Goal: Information Seeking & Learning: Learn about a topic

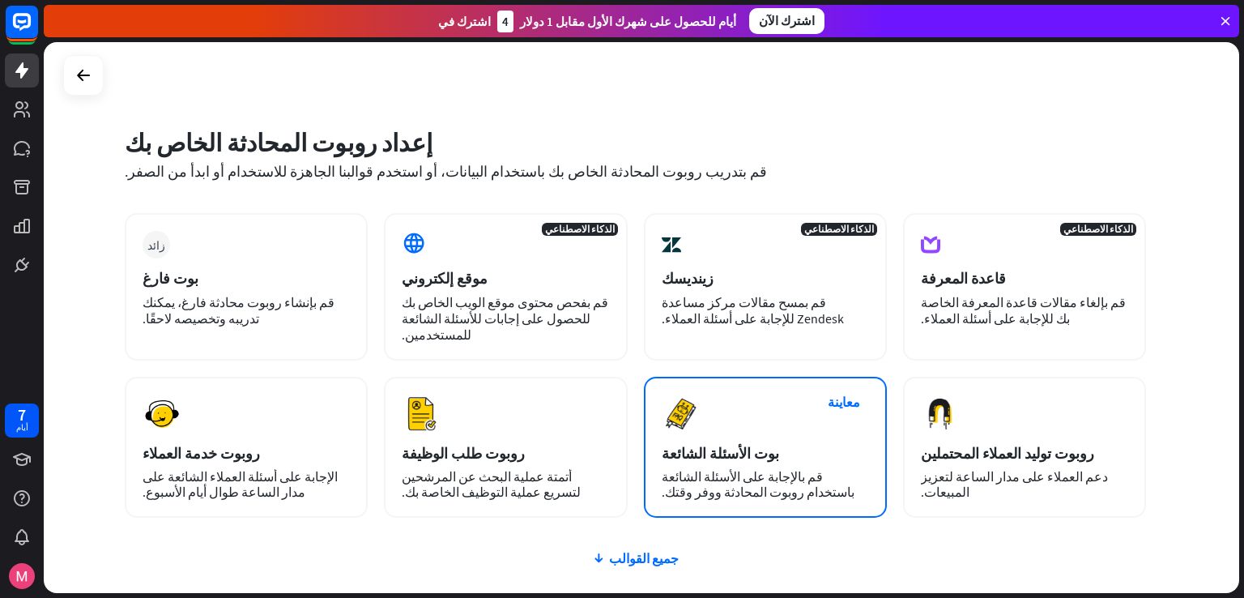
click at [716, 471] on font "قم بالإجابة على الأسئلة الشائعة باستخدام روبوت المحادثة ووفر وقتك." at bounding box center [758, 484] width 193 height 32
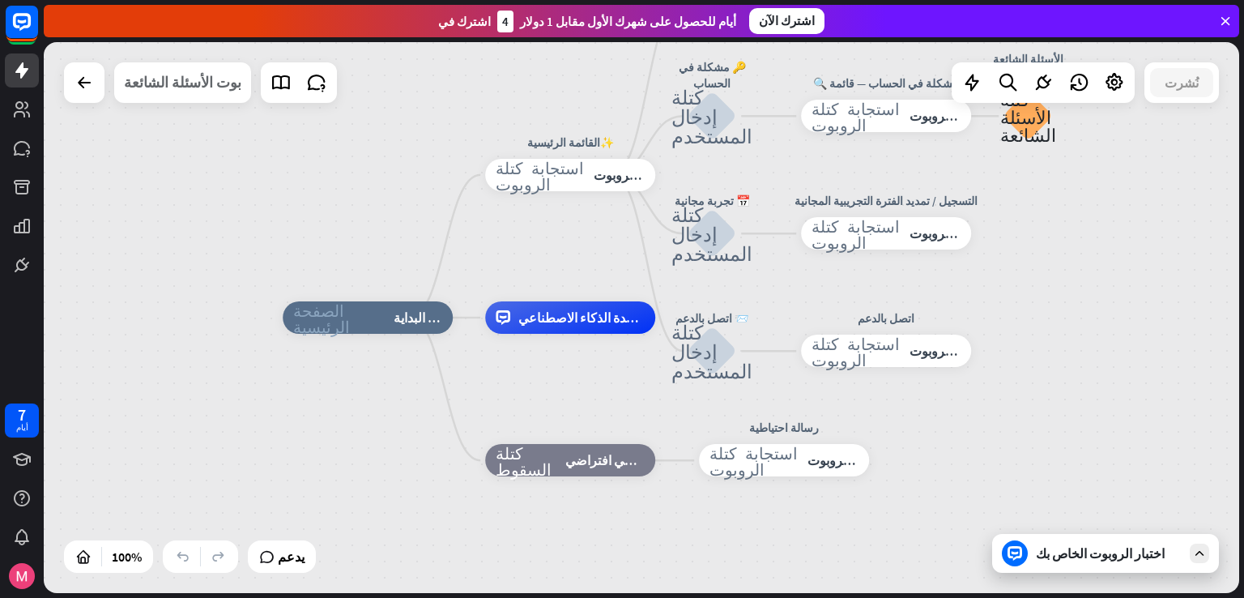
click at [191, 89] on font "بوت الأسئلة الشائعة" at bounding box center [182, 82] width 117 height 19
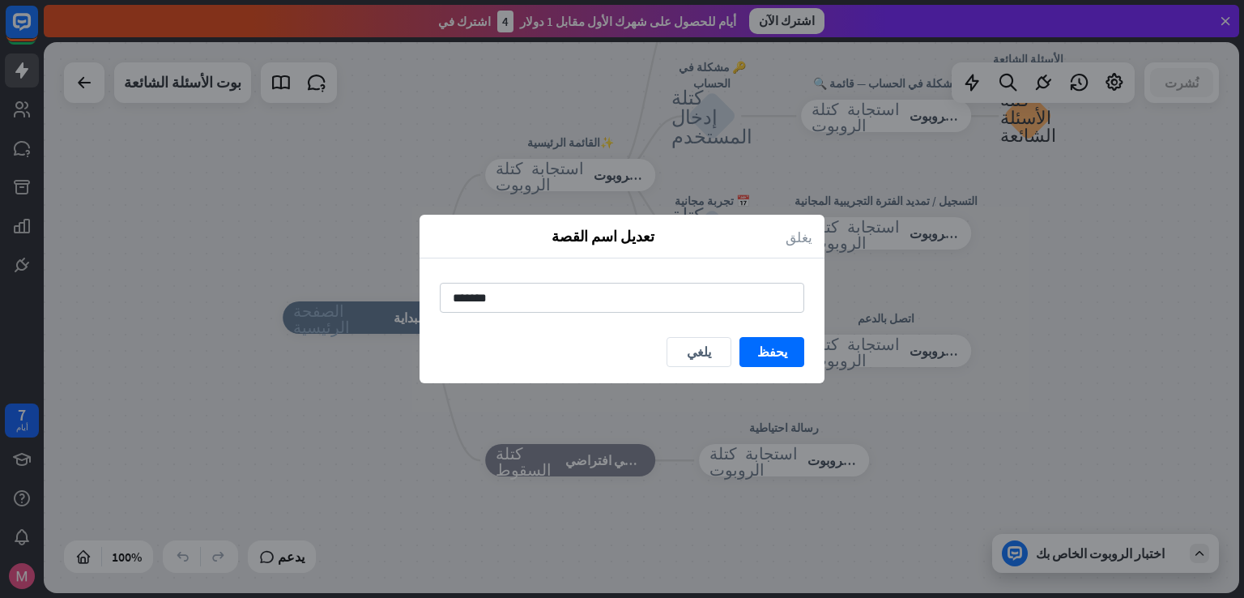
click at [803, 242] on icon "يغلق" at bounding box center [799, 236] width 27 height 19
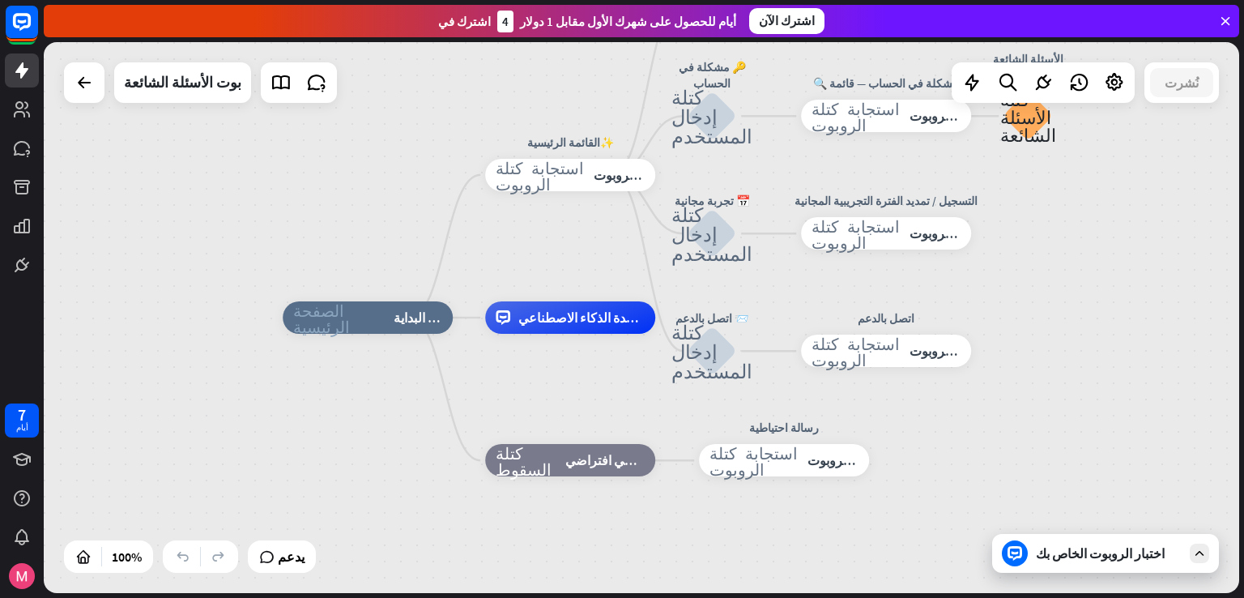
click at [1042, 549] on font "اختبار الروبوت الخاص بك" at bounding box center [1100, 553] width 129 height 16
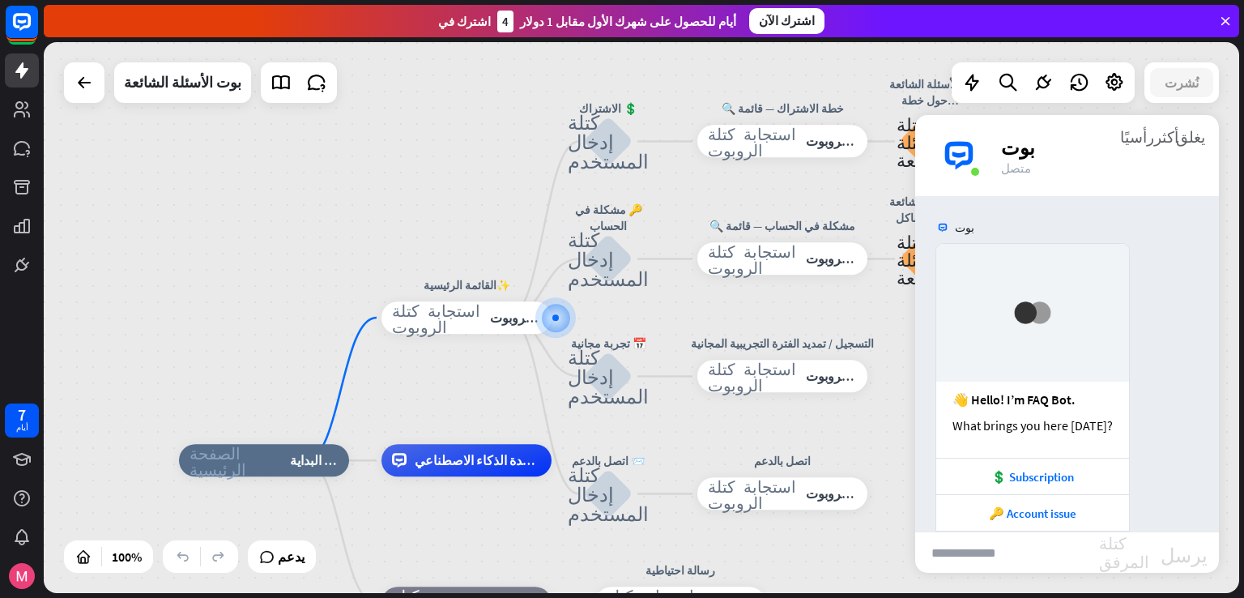
scroll to position [97, 0]
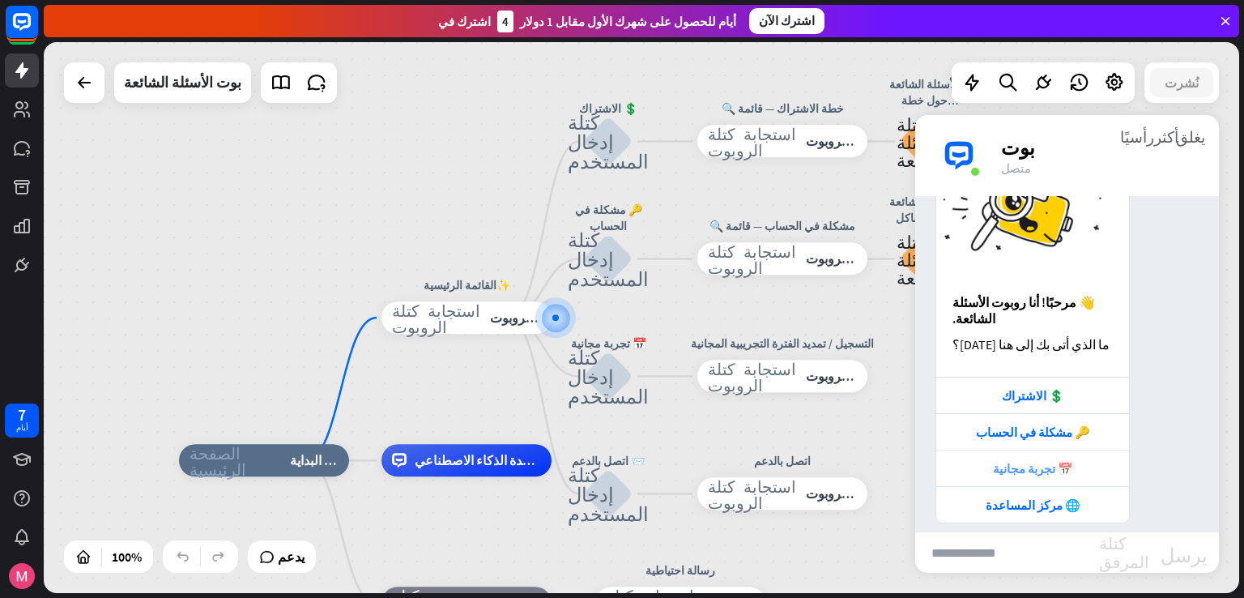
click at [1040, 461] on font "📅 تجربة مجانية" at bounding box center [1033, 468] width 80 height 15
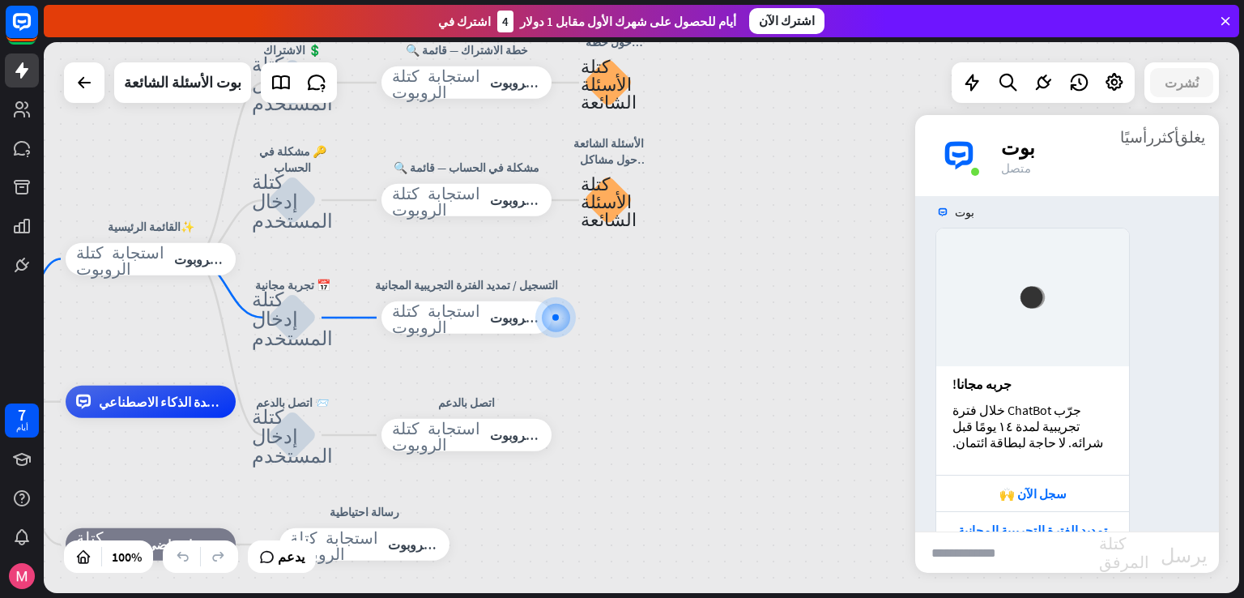
scroll to position [572, 0]
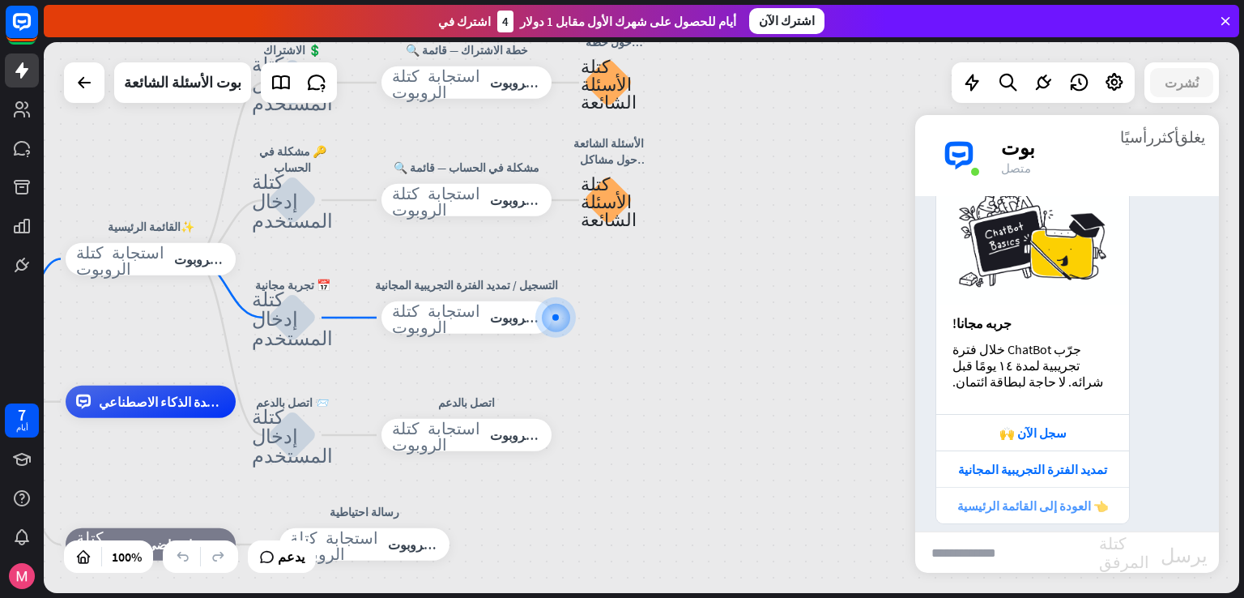
click at [1001, 498] on font "👈 العودة إلى القائمة الرئيسية" at bounding box center [1032, 505] width 151 height 15
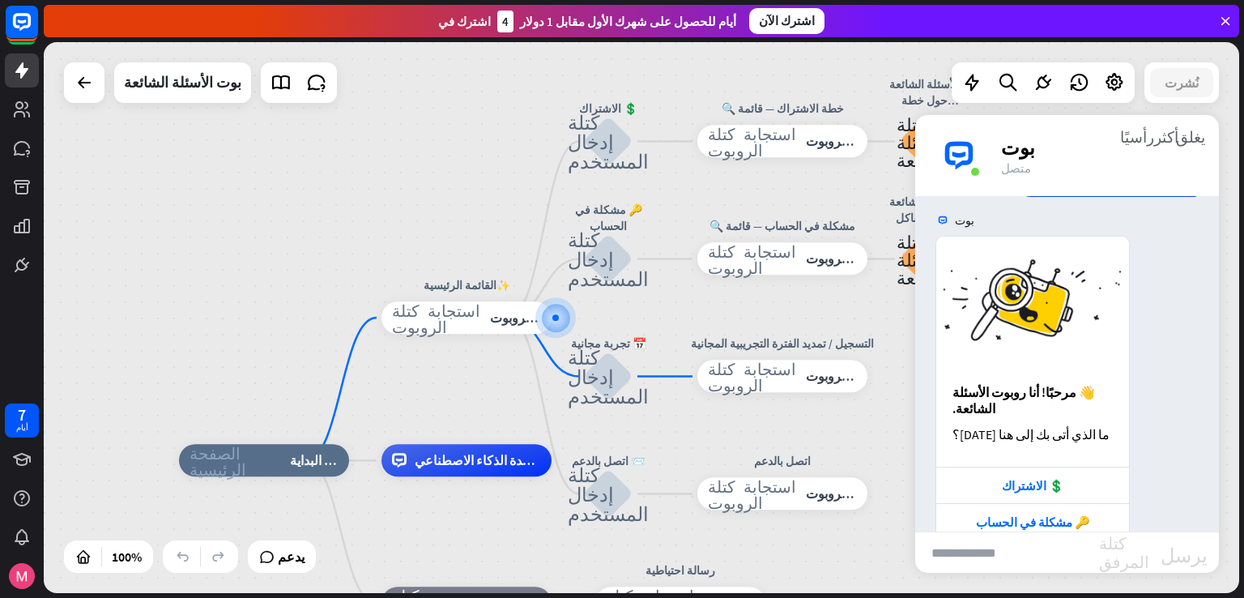
scroll to position [1051, 0]
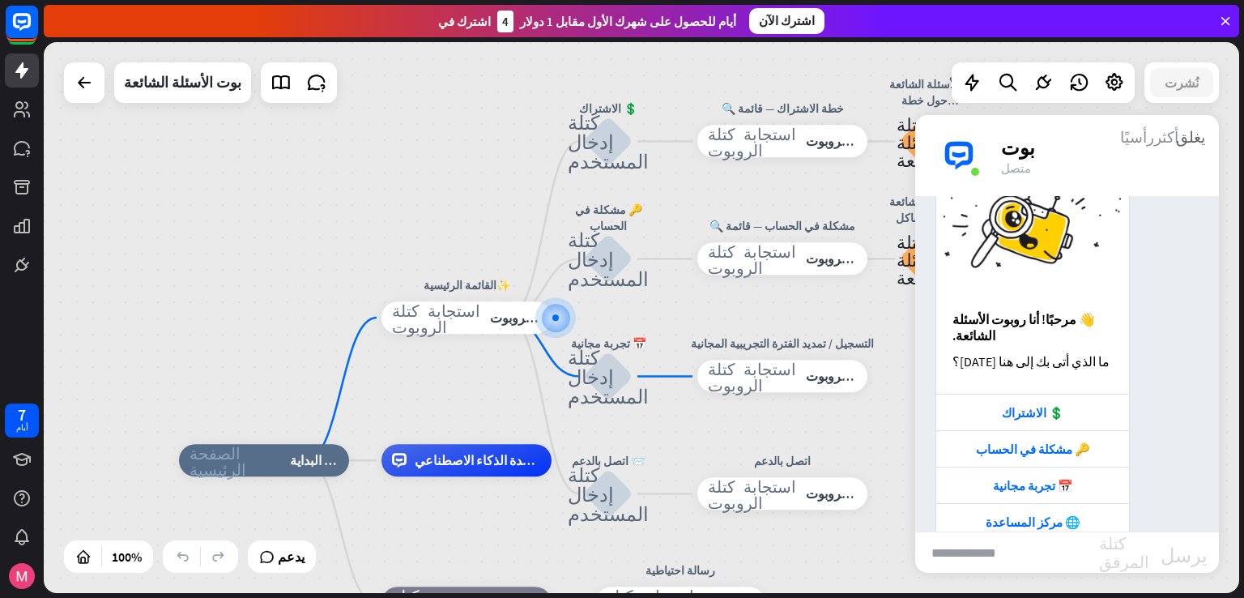
click at [1176, 129] on font "أكثر_رأسيًا" at bounding box center [1149, 135] width 58 height 15
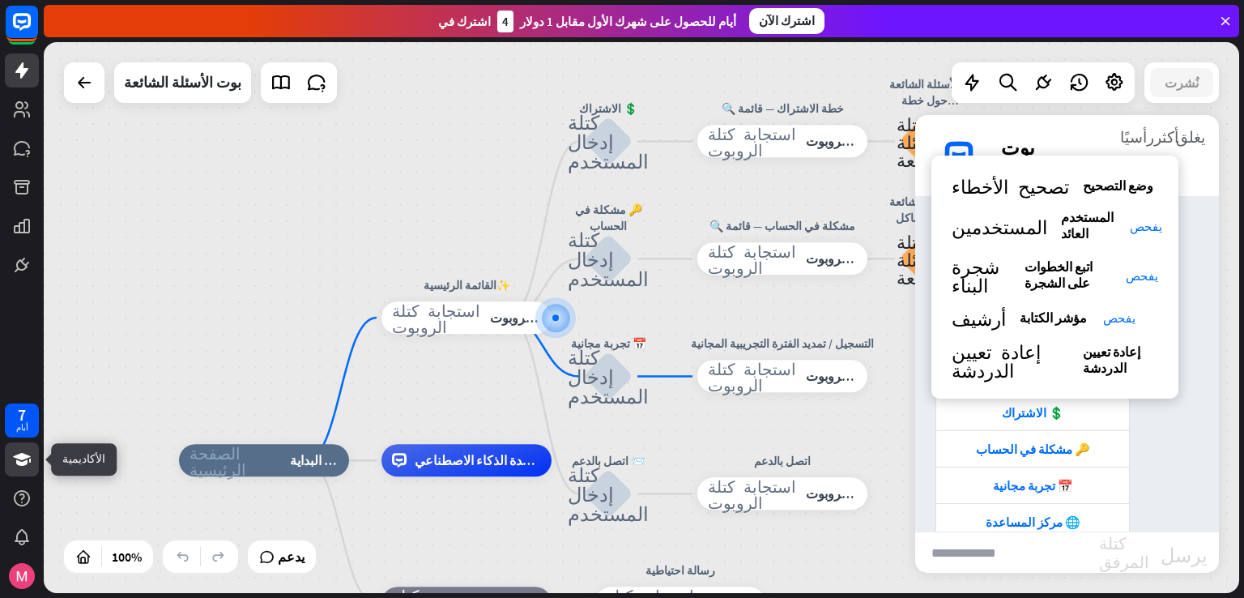
click at [19, 454] on icon at bounding box center [22, 459] width 18 height 13
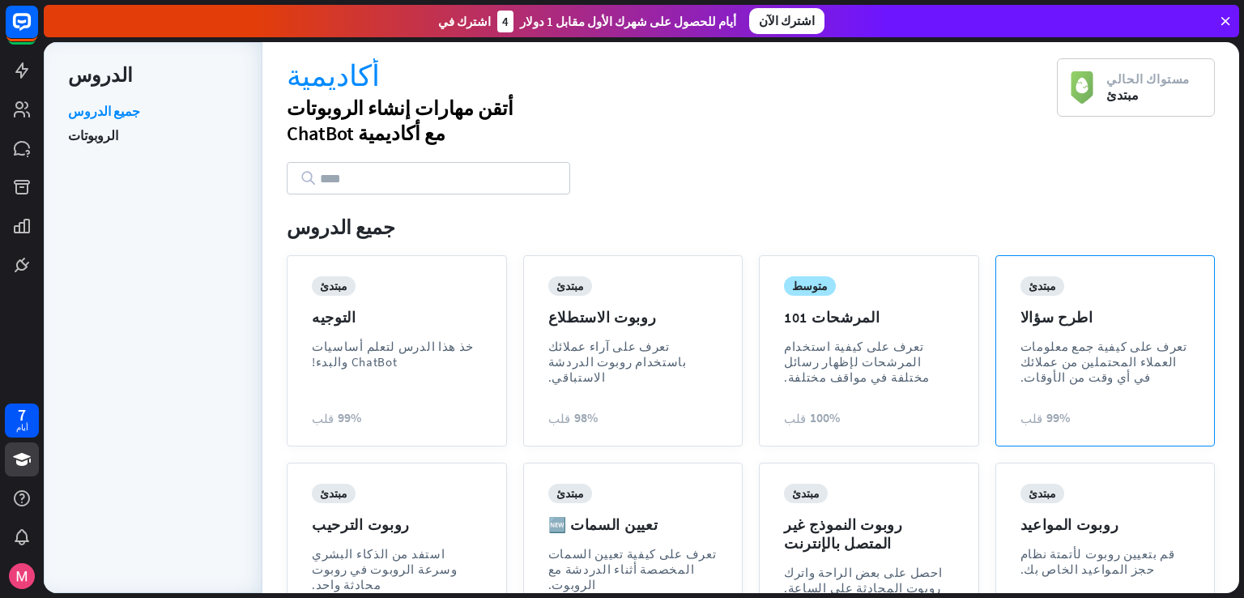
click at [1079, 390] on div "مبتدئ اطرح سؤالا تعرف على كيفية جمع معلومات العملاء المحتملين من عملائك في أي و…" at bounding box center [1106, 342] width 170 height 133
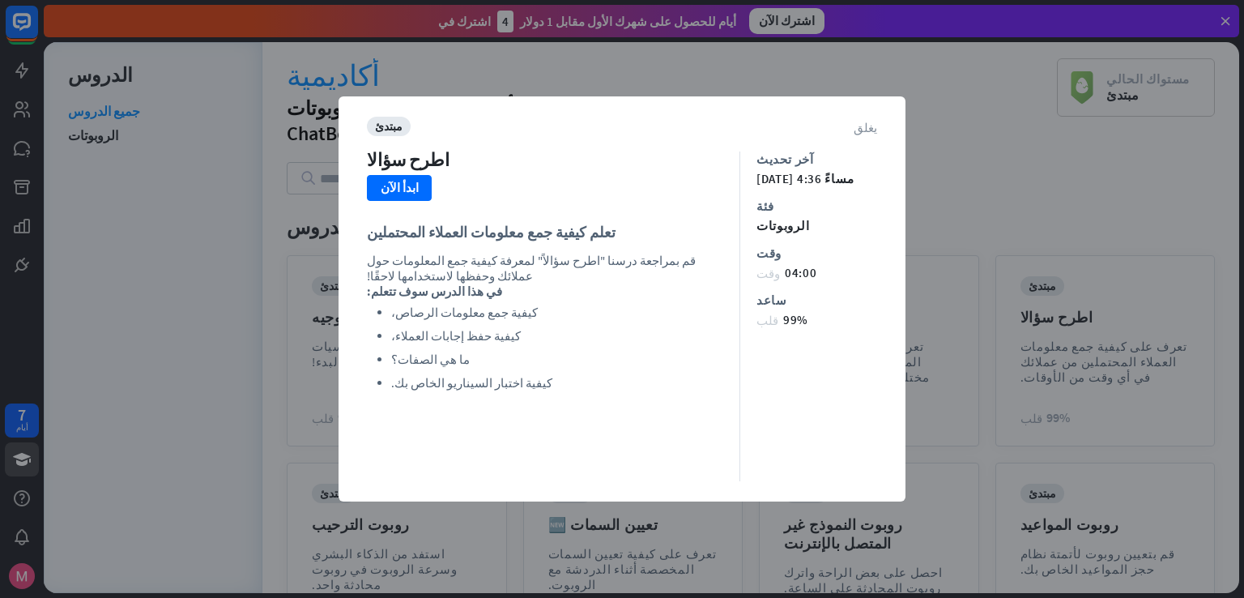
click at [876, 130] on font "يغلق" at bounding box center [865, 127] width 23 height 12
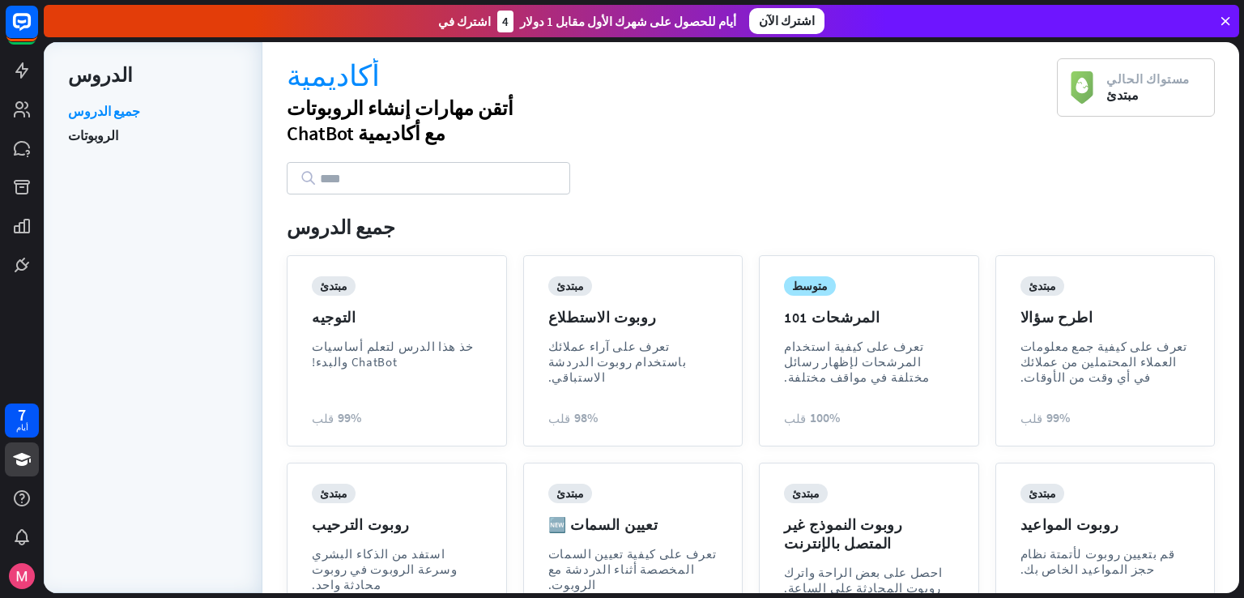
click at [1124, 95] on font "مبتدئ" at bounding box center [1122, 95] width 32 height 16
